Goal: Task Accomplishment & Management: Use online tool/utility

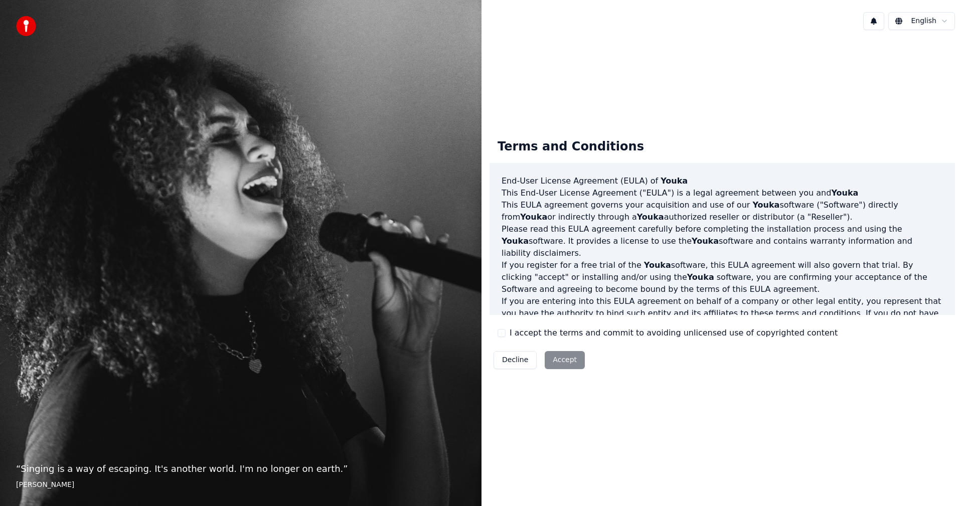
click at [503, 334] on button "I accept the terms and commit to avoiding unlicensed use of copyrighted content" at bounding box center [502, 333] width 8 height 8
click at [555, 358] on button "Accept" at bounding box center [565, 360] width 40 height 18
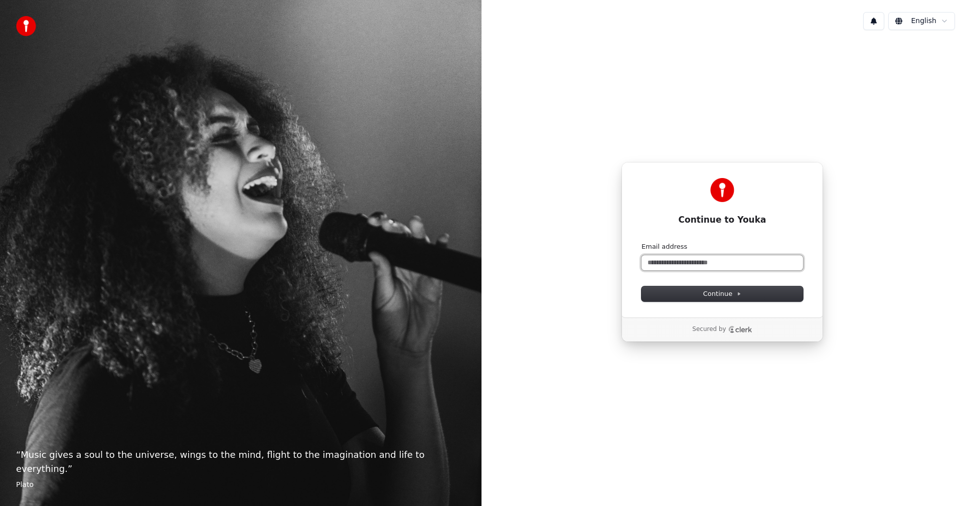
click at [725, 260] on input "Email address" at bounding box center [723, 262] width 162 height 15
type input "*"
click at [706, 292] on span "Continue" at bounding box center [723, 294] width 38 height 9
type input "**********"
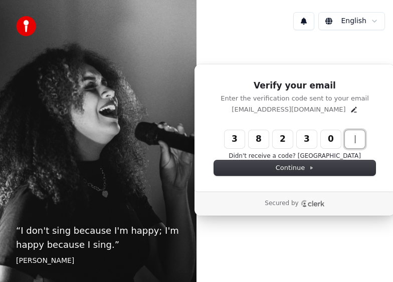
type input "******"
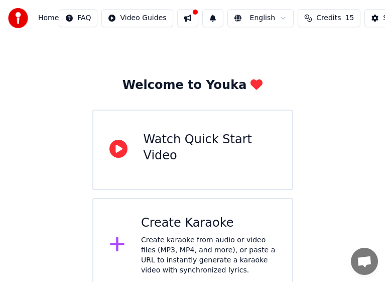
scroll to position [30, 0]
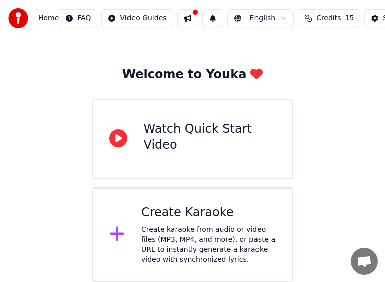
click at [122, 141] on icon at bounding box center [118, 138] width 18 height 18
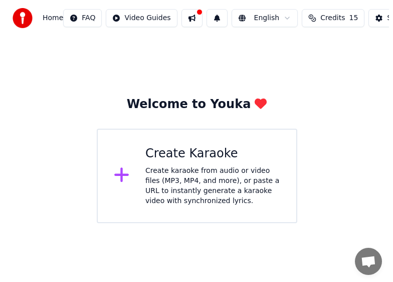
scroll to position [0, 0]
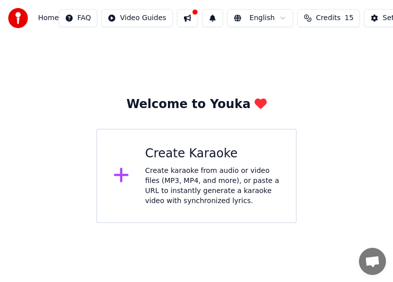
click at [212, 153] on div "Create Karaoke" at bounding box center [213, 154] width 135 height 16
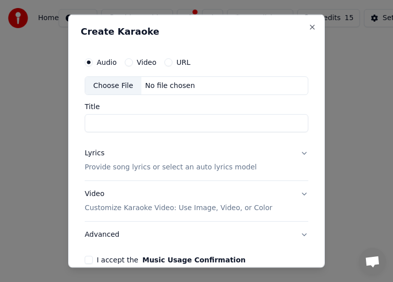
click at [129, 61] on button "Video" at bounding box center [129, 62] width 8 height 8
click at [181, 123] on input "Title" at bounding box center [197, 123] width 224 height 18
click at [167, 208] on p "Customize Karaoke Video: Use Image, Video, or Color" at bounding box center [179, 208] width 188 height 10
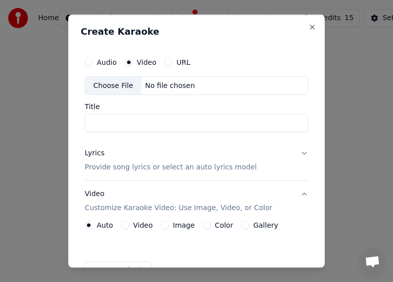
click at [190, 85] on div "Choose File No file chosen" at bounding box center [197, 85] width 224 height 19
click at [179, 121] on input "Title" at bounding box center [197, 123] width 224 height 18
type input "**********"
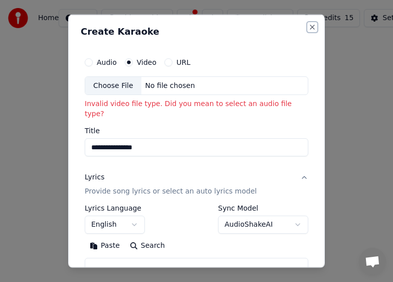
click at [309, 25] on button "Close" at bounding box center [313, 27] width 8 height 8
select select
